Goal: Transaction & Acquisition: Purchase product/service

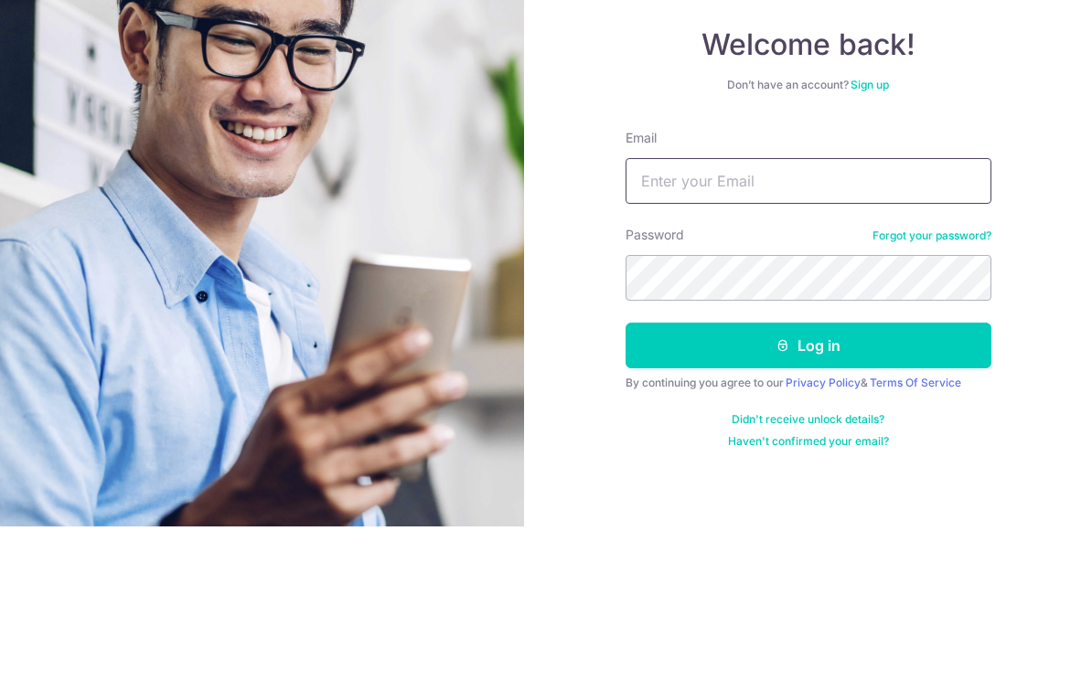
type input "[EMAIL_ADDRESS][DOMAIN_NAME]"
click at [808, 487] on button "Log in" at bounding box center [809, 510] width 366 height 46
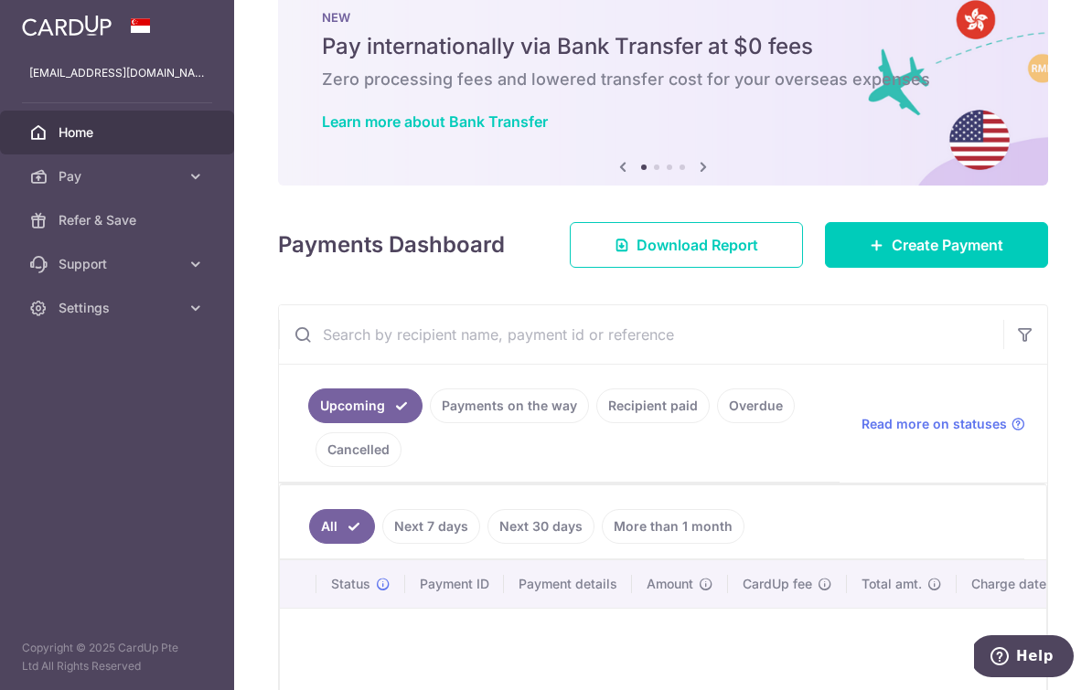
scroll to position [58, 0]
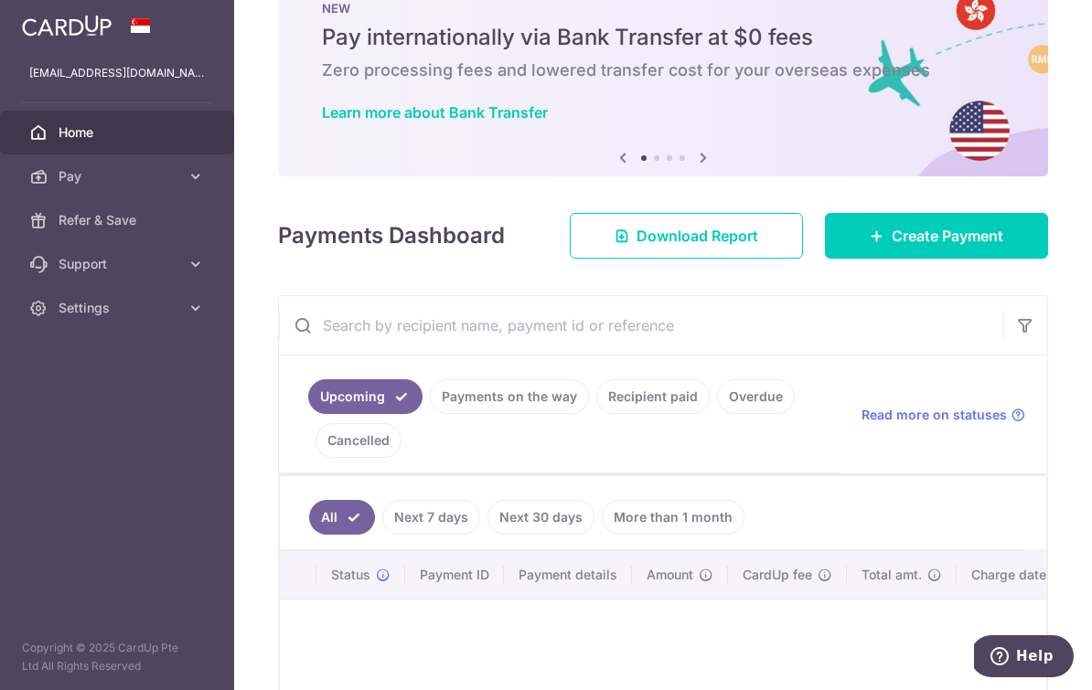
click at [968, 247] on span "Create Payment" at bounding box center [948, 236] width 112 height 22
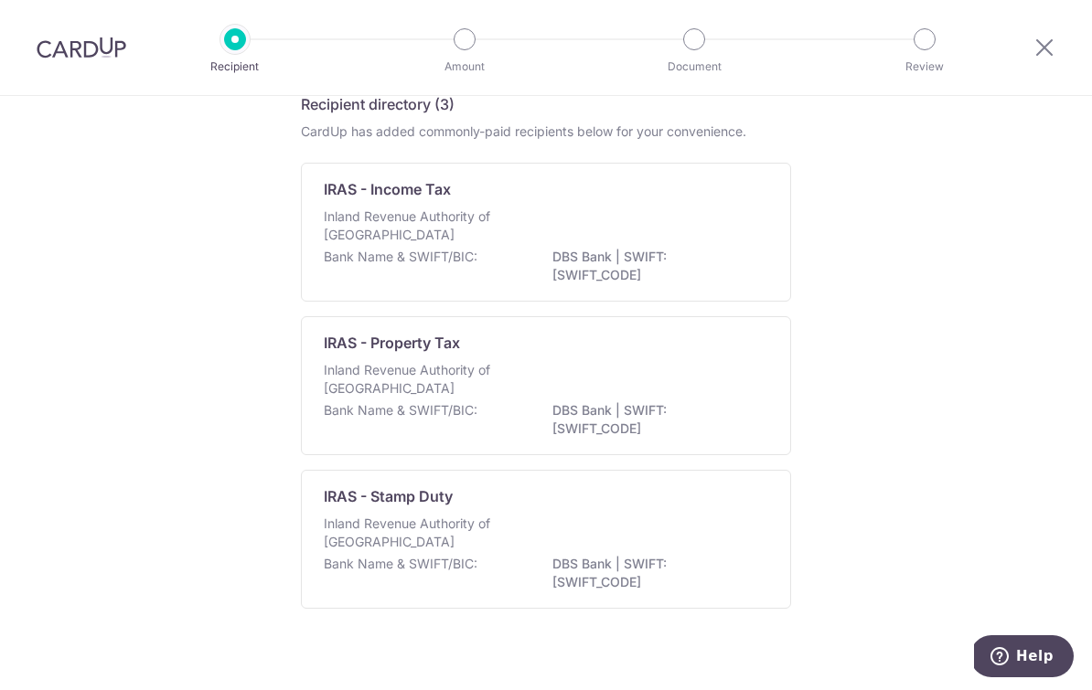
scroll to position [86, 0]
click at [644, 236] on div "Inland Revenue Authority of Singapore" at bounding box center [546, 229] width 444 height 40
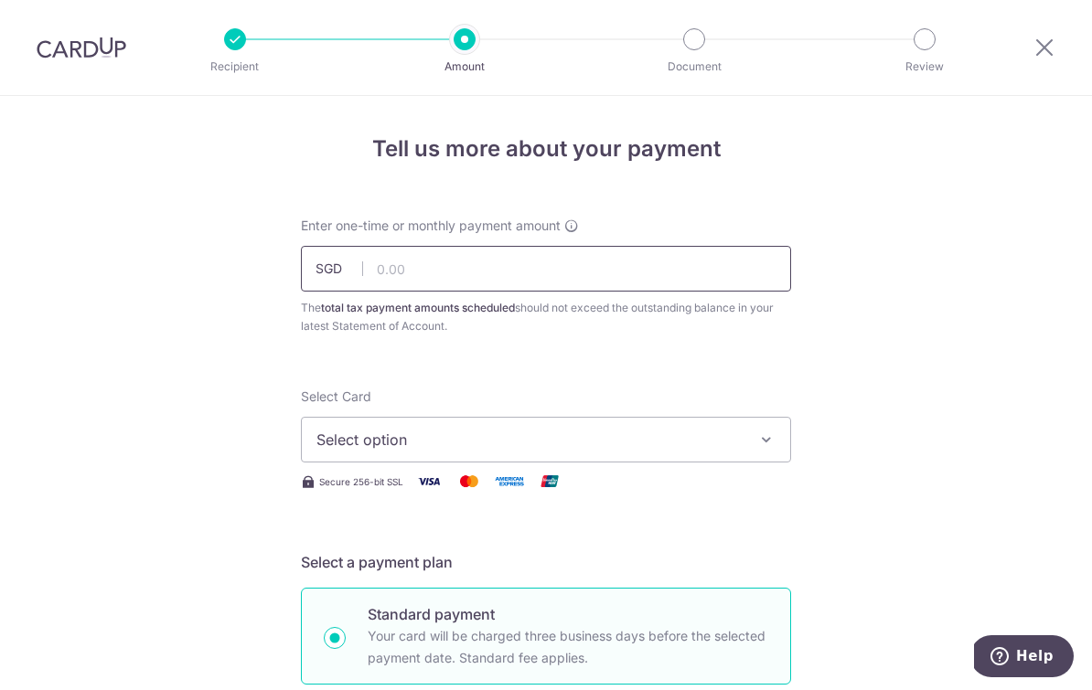
click at [626, 280] on input "text" at bounding box center [546, 269] width 490 height 46
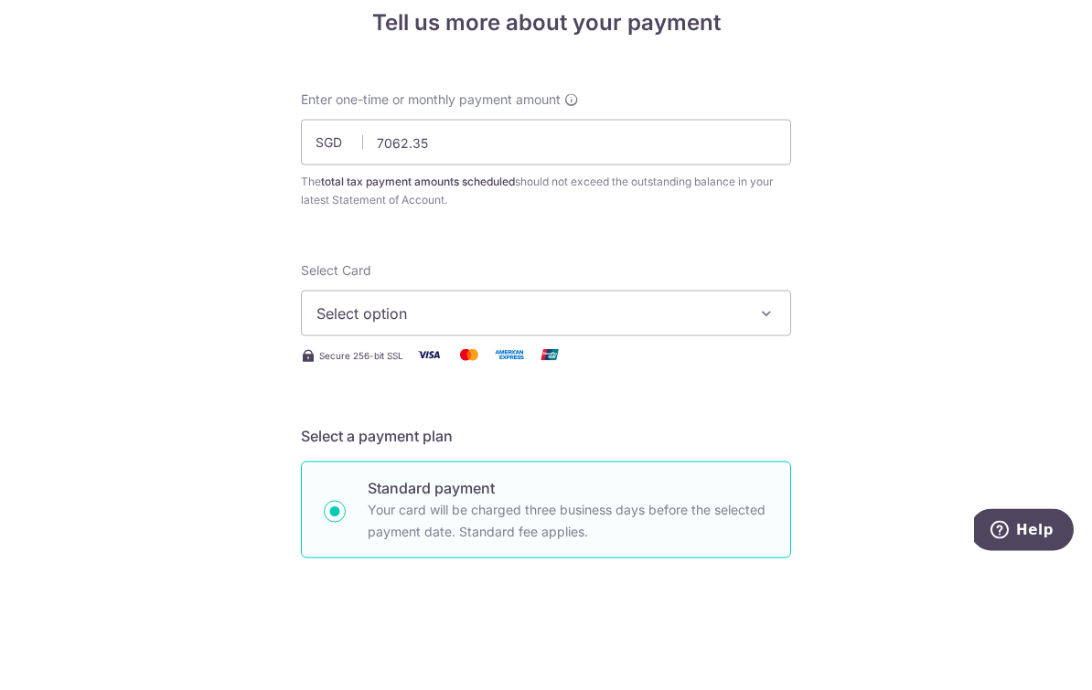
type input "7,062.35"
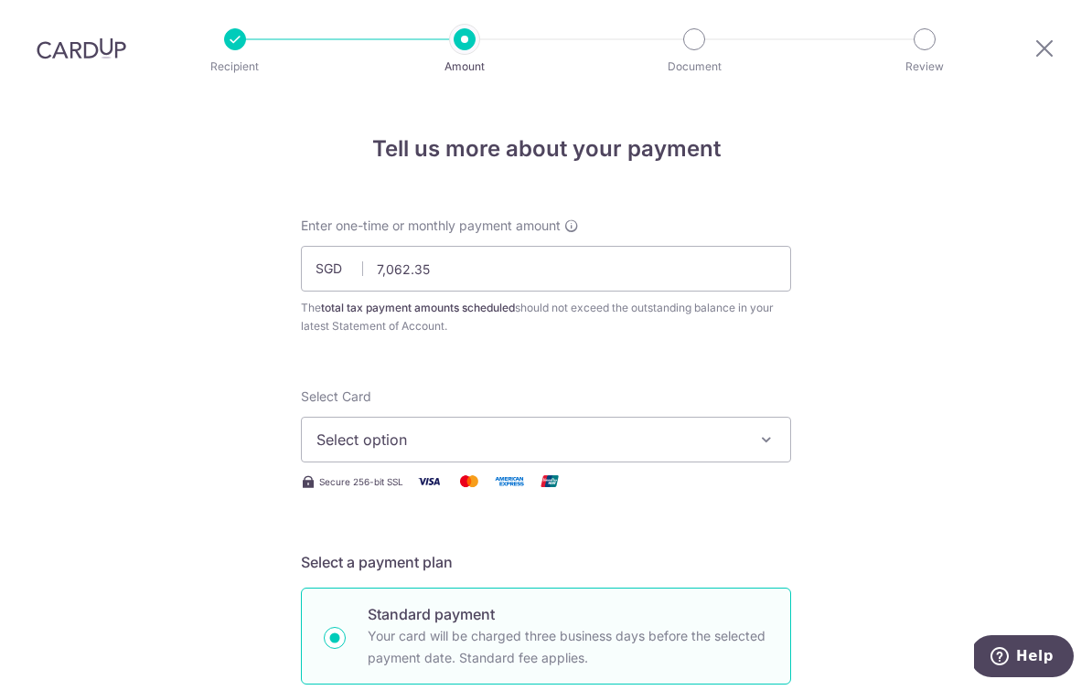
click at [701, 417] on button "Select option" at bounding box center [546, 440] width 490 height 46
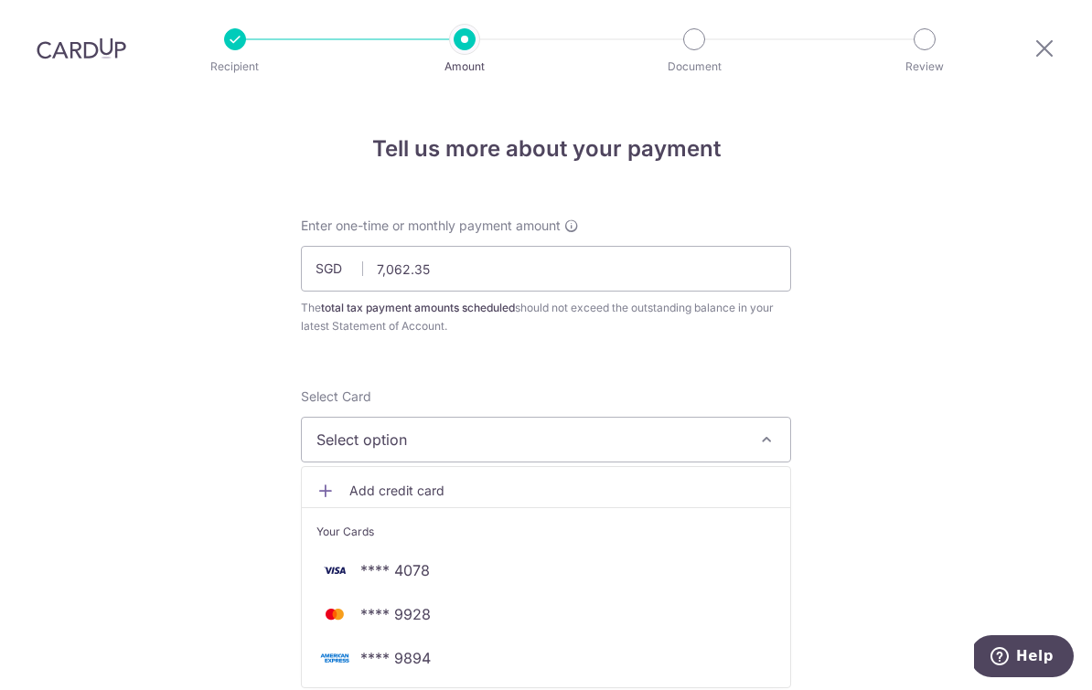
click at [595, 560] on span "**** 4078" at bounding box center [545, 571] width 459 height 22
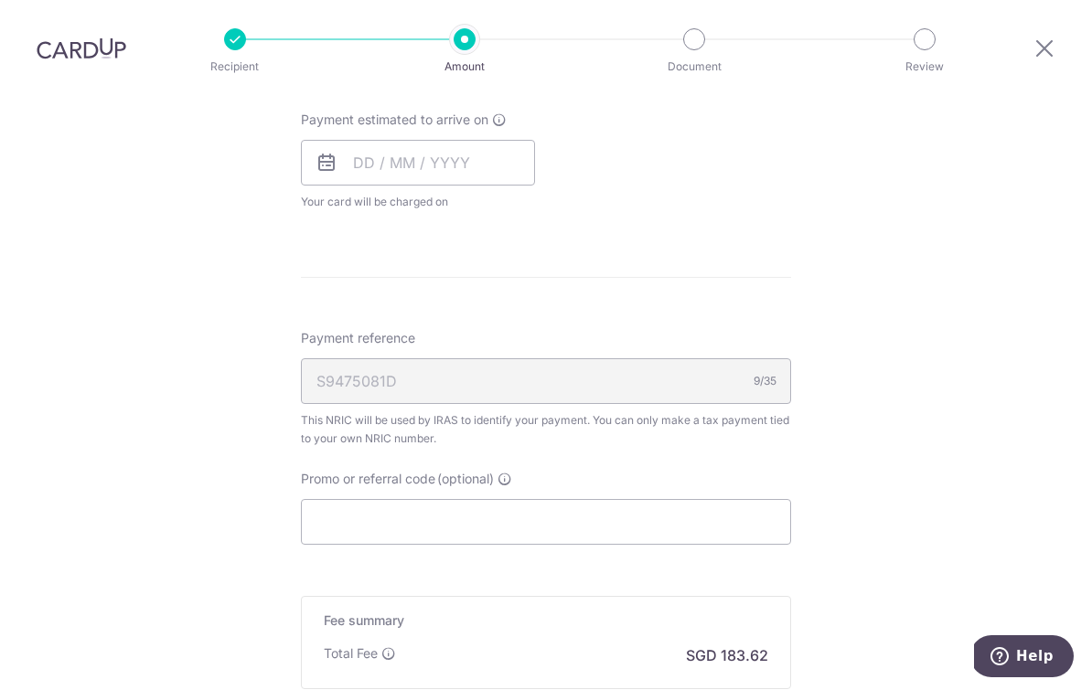
scroll to position [872, 0]
click at [625, 498] on input "Promo or referral code (optional)" at bounding box center [546, 521] width 490 height 46
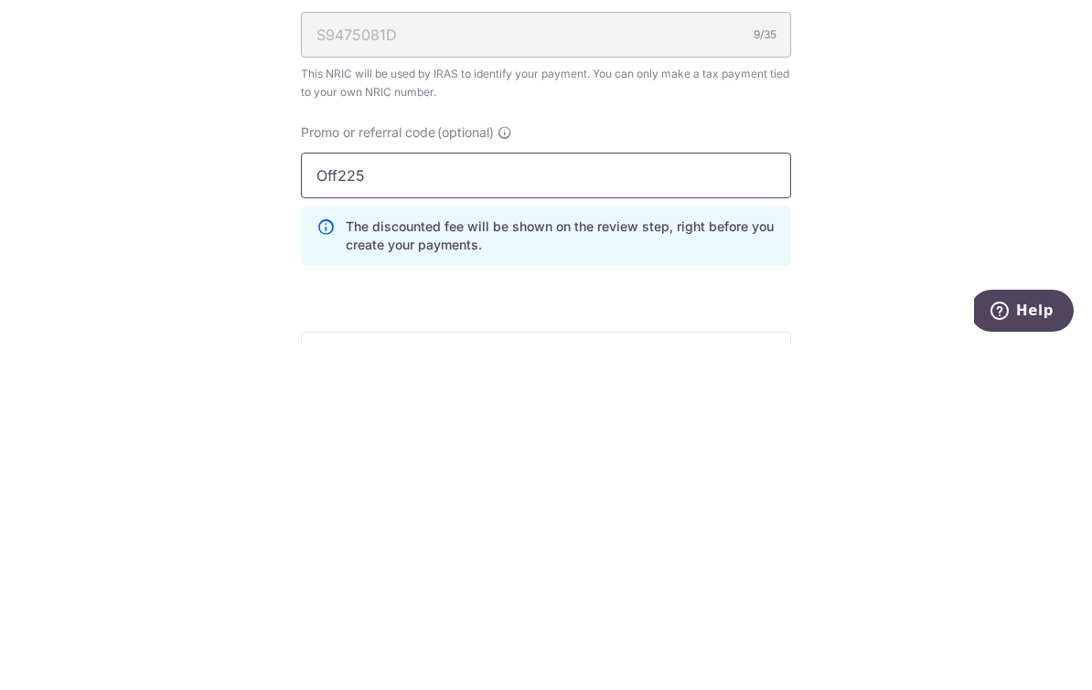
type input "Off225"
click at [953, 160] on div "Tell us more about your payment Enter one-time or monthly payment amount SGD 7,…" at bounding box center [546, 114] width 1092 height 1781
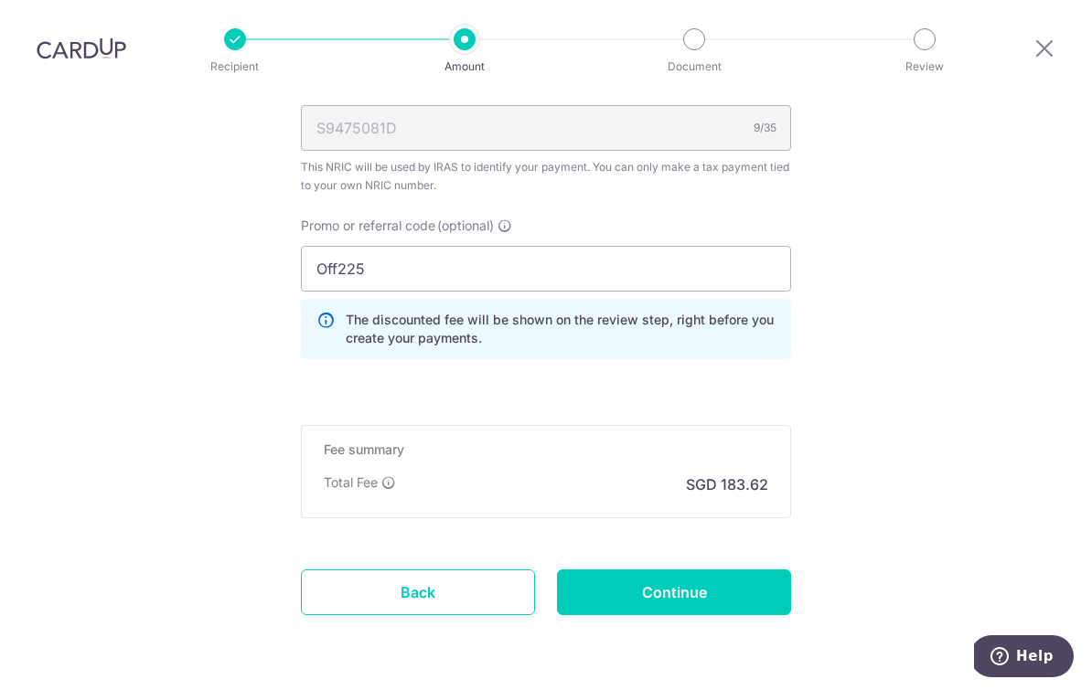
scroll to position [1125, 0]
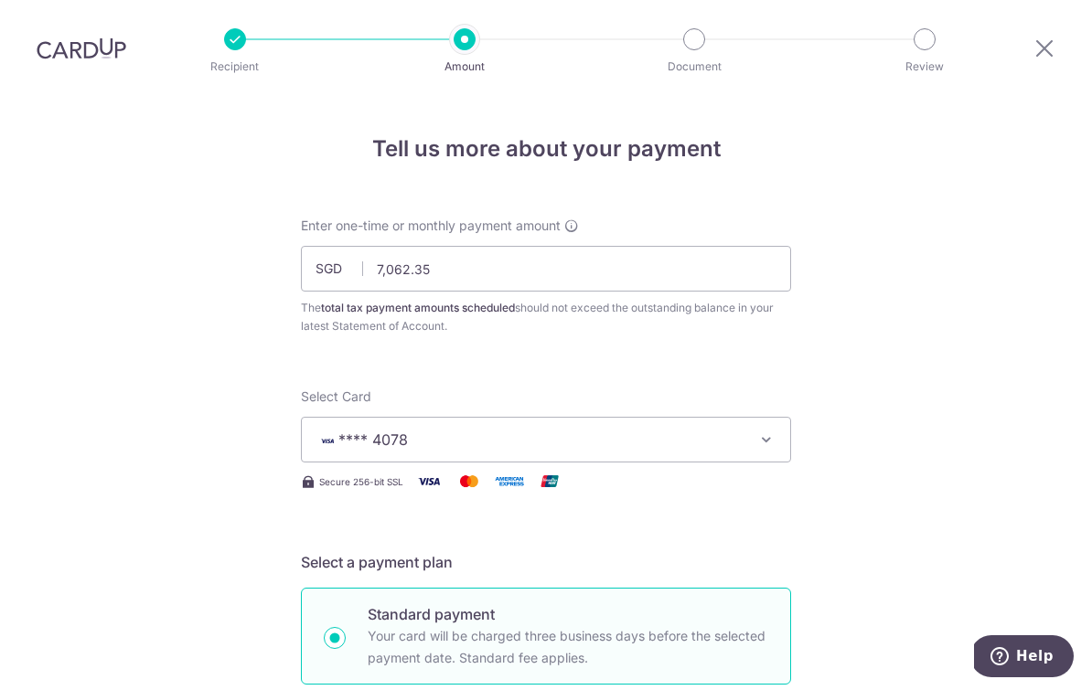
scroll to position [0, 0]
